Goal: Task Accomplishment & Management: Manage account settings

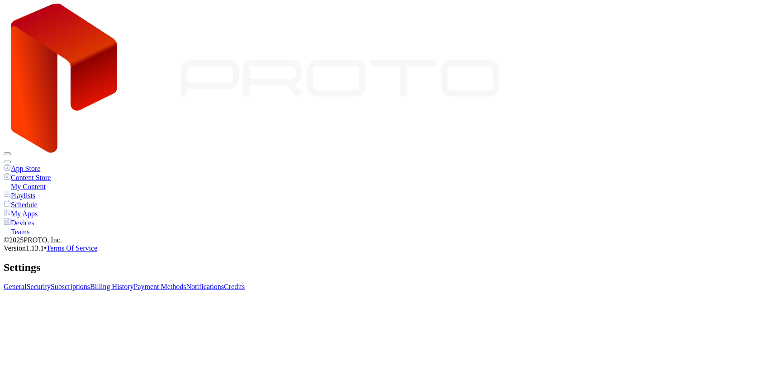
click at [84, 17] on icon at bounding box center [255, 79] width 489 height 150
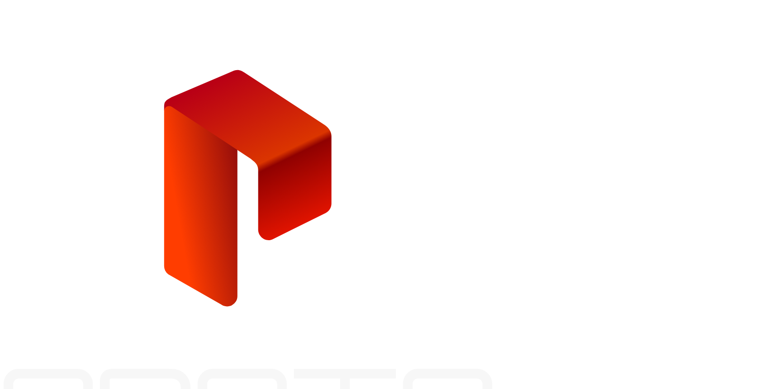
type input "**********"
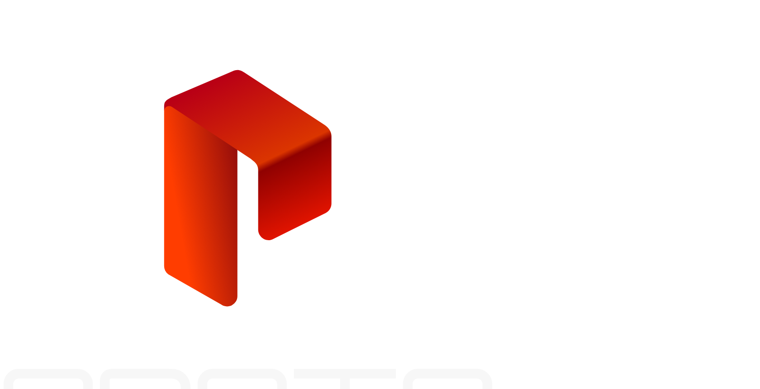
type input "******"
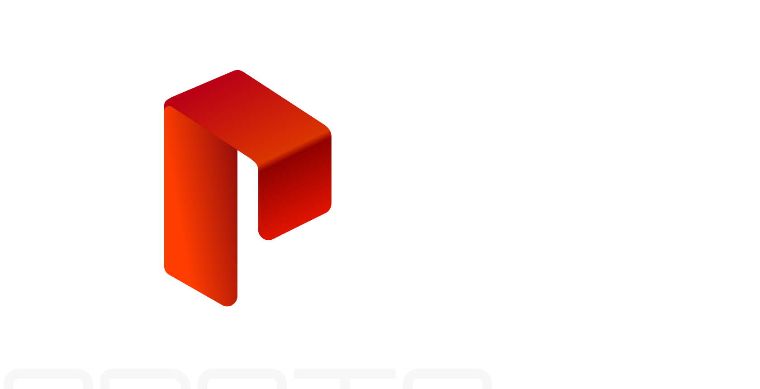
type input "**********"
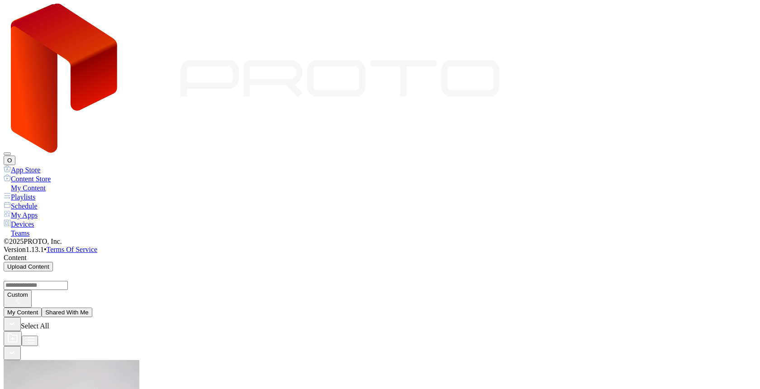
click at [33, 219] on div "Devices" at bounding box center [380, 223] width 753 height 9
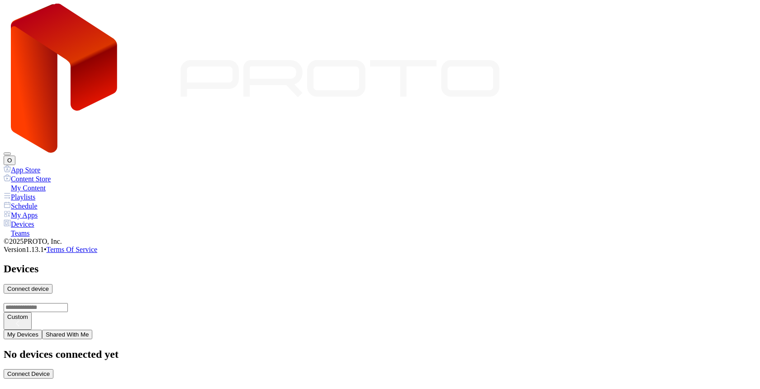
click at [49, 285] on div "Connect device" at bounding box center [28, 288] width 42 height 7
type input "*"
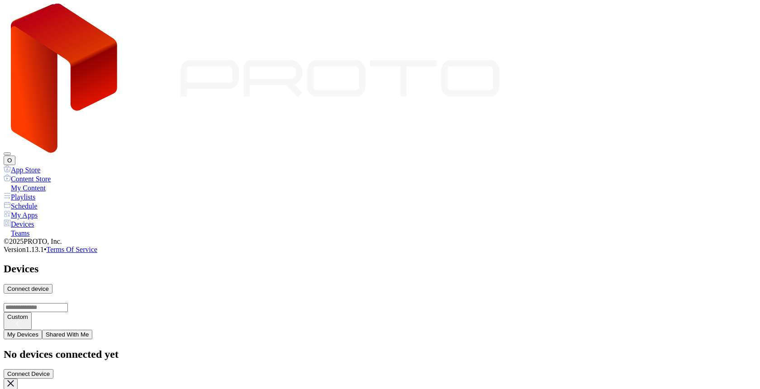
type input "*"
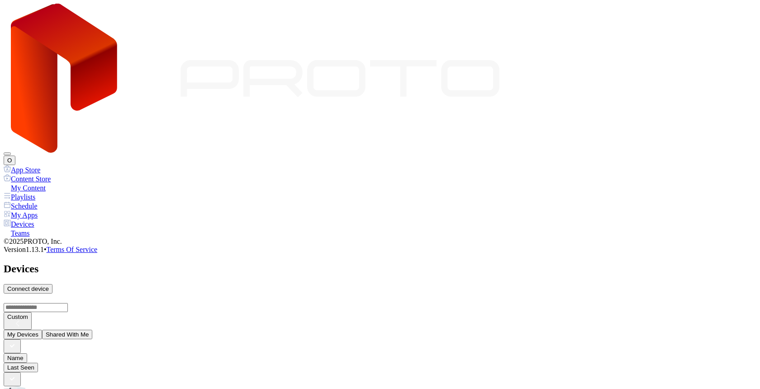
click at [15, 156] on button "O" at bounding box center [10, 160] width 12 height 9
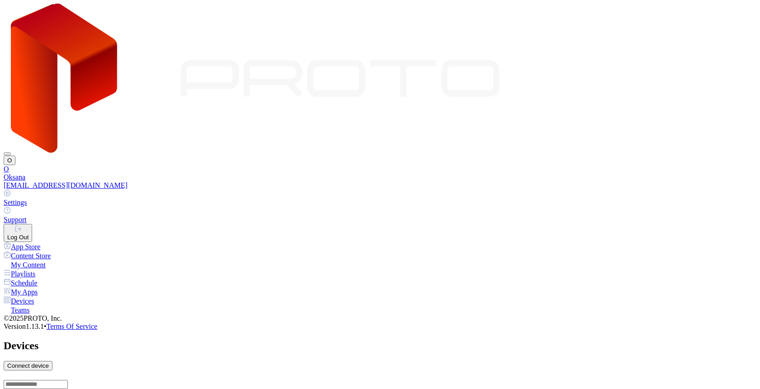
click at [663, 199] on div "Settings" at bounding box center [380, 203] width 753 height 8
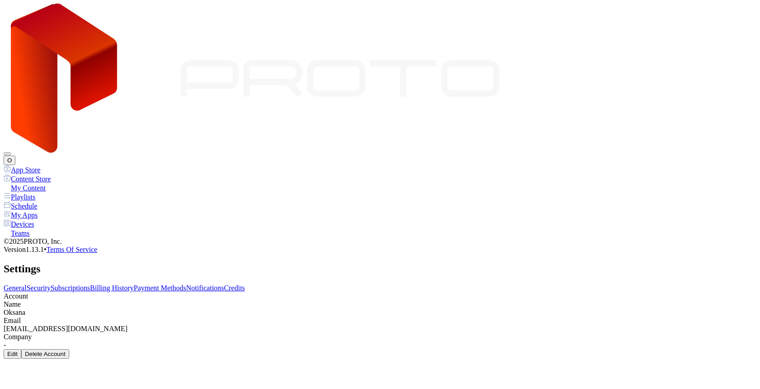
click at [90, 284] on link "Subscriptions" at bounding box center [70, 288] width 39 height 8
click at [18, 388] on div "Buy" at bounding box center [12, 391] width 10 height 7
click at [90, 284] on link "Subscriptions" at bounding box center [70, 288] width 39 height 8
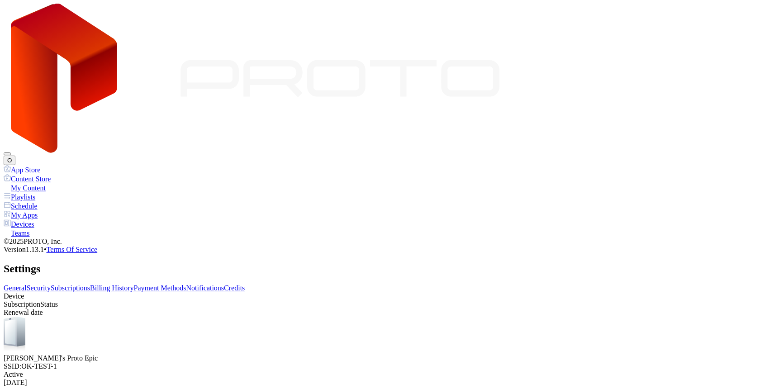
click at [33, 219] on div "Devices" at bounding box center [380, 223] width 753 height 9
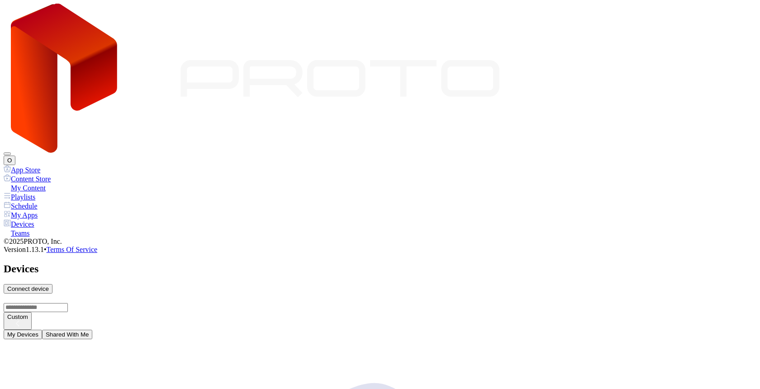
click at [49, 285] on div "Connect device" at bounding box center [28, 288] width 42 height 7
type input "*"
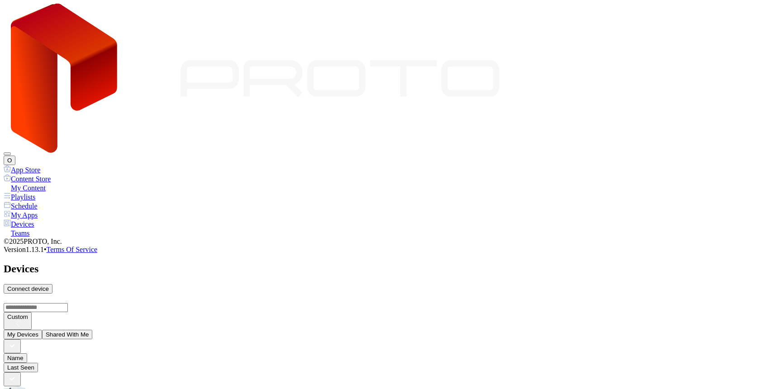
type input "*"
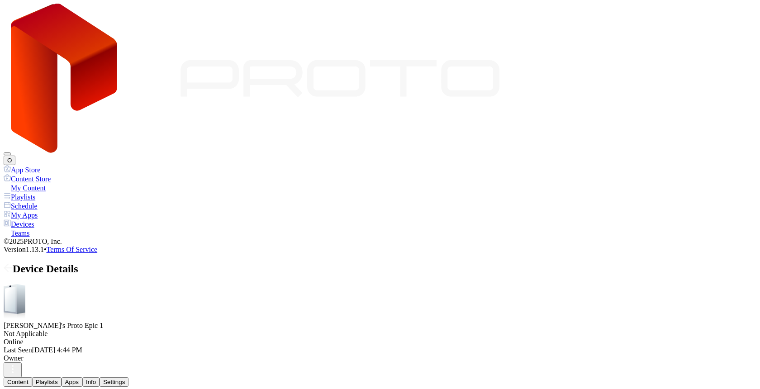
click at [125, 379] on div "Settings" at bounding box center [114, 382] width 22 height 7
click at [96, 379] on div "Info" at bounding box center [91, 382] width 10 height 7
click at [216, 377] on div "Content Playlists Apps Info Settings" at bounding box center [380, 381] width 753 height 9
click at [82, 377] on button "Apps" at bounding box center [72, 381] width 21 height 9
click at [32, 377] on button "Content" at bounding box center [18, 381] width 28 height 9
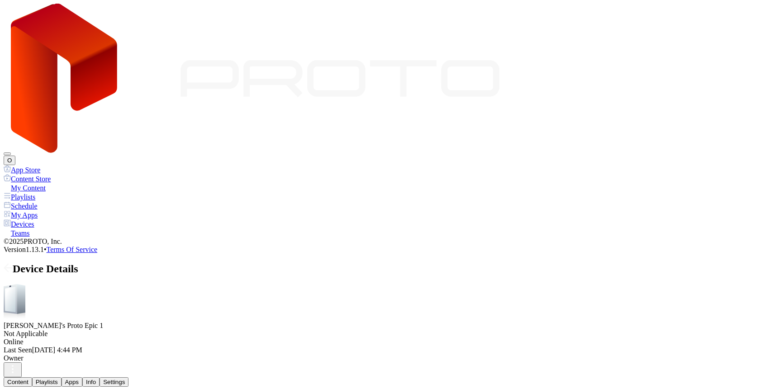
click at [124, 263] on div "Device Details" at bounding box center [380, 269] width 753 height 12
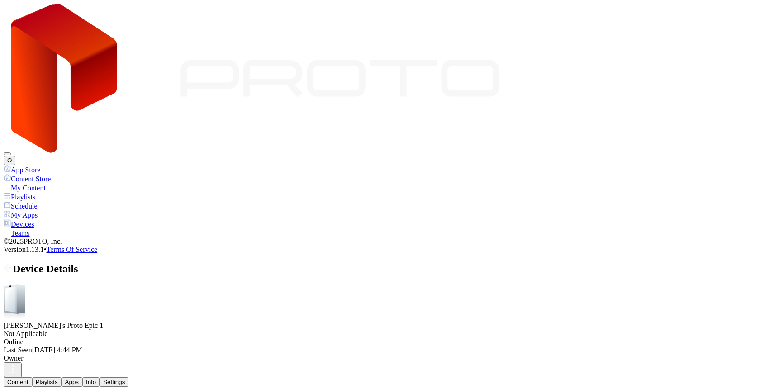
click at [8, 264] on icon at bounding box center [7, 268] width 4 height 8
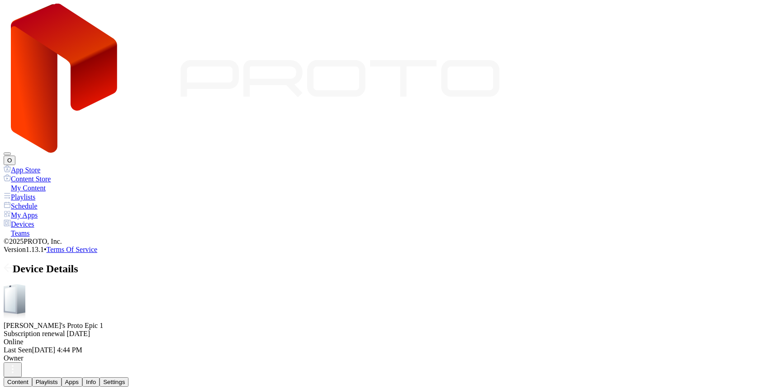
click at [15, 156] on button "O" at bounding box center [10, 160] width 12 height 9
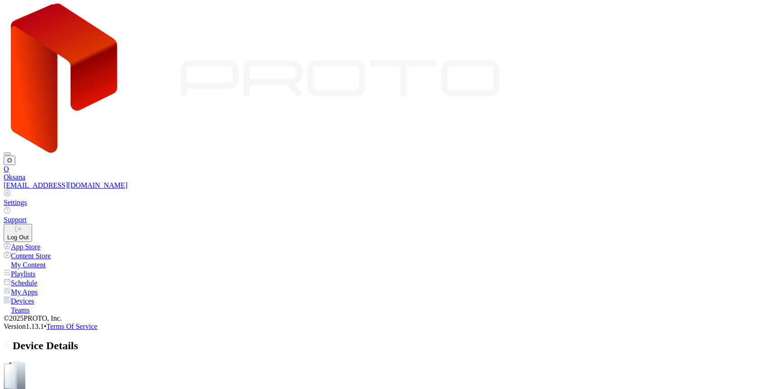
click at [672, 190] on link "Settings" at bounding box center [380, 198] width 753 height 17
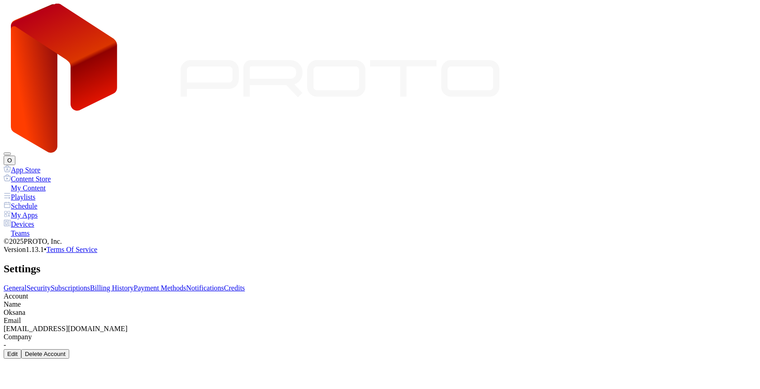
click at [90, 284] on link "Subscriptions" at bounding box center [70, 288] width 39 height 8
click at [133, 284] on link "Billing History" at bounding box center [111, 288] width 43 height 8
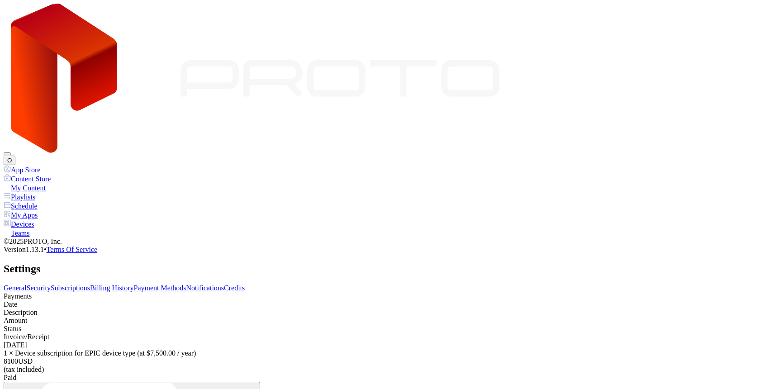
click at [90, 284] on link "Subscriptions" at bounding box center [70, 288] width 39 height 8
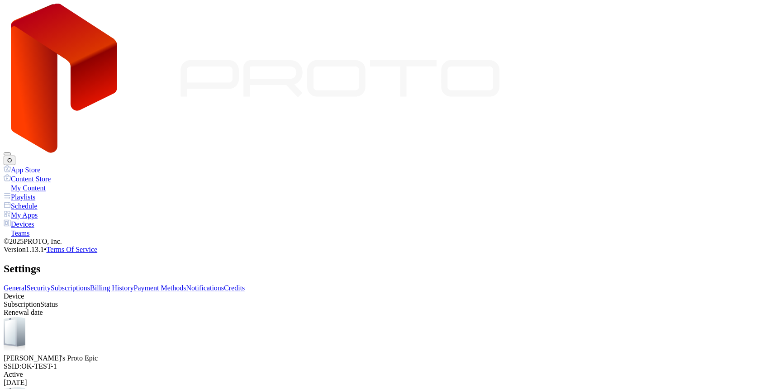
click at [351, 284] on div "General Security Subscriptions Billing History Payment Methods Notifications Cr…" at bounding box center [380, 370] width 753 height 173
click at [186, 284] on link "Payment Methods" at bounding box center [160, 288] width 52 height 8
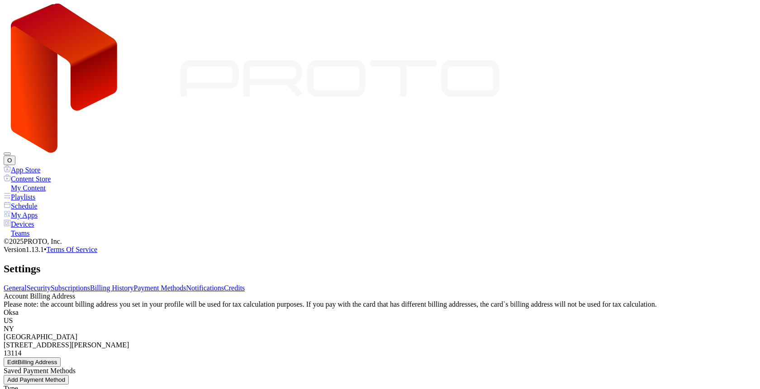
click at [90, 284] on link "Subscriptions" at bounding box center [70, 288] width 39 height 8
